Goal: Navigation & Orientation: Find specific page/section

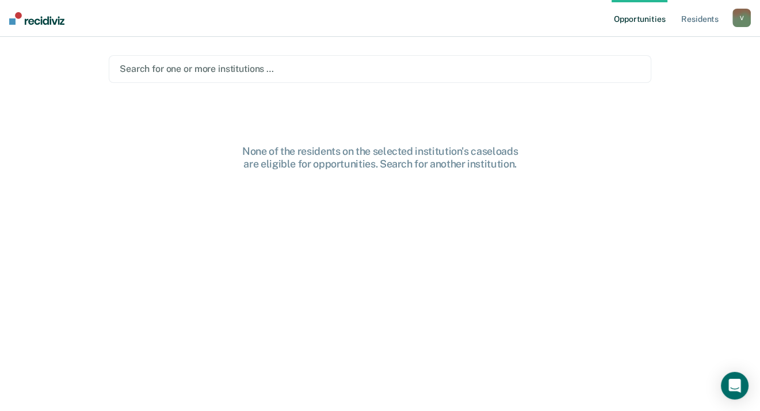
click at [267, 67] on div at bounding box center [380, 68] width 521 height 13
